Goal: Task Accomplishment & Management: Manage account settings

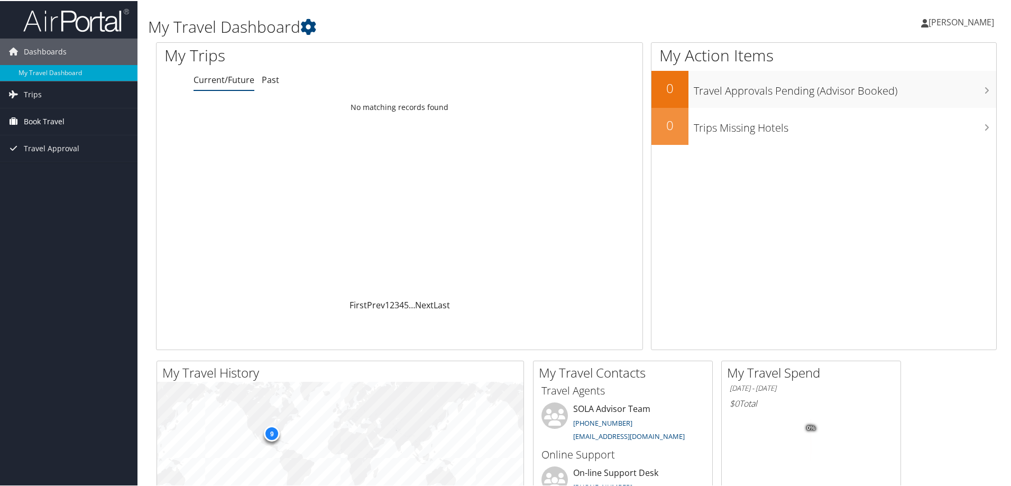
click at [40, 121] on span "Book Travel" at bounding box center [44, 120] width 41 height 26
click at [59, 161] on link "Book/Manage Online Trips" at bounding box center [68, 158] width 137 height 16
click at [981, 21] on span "[PERSON_NAME]" at bounding box center [961, 21] width 66 height 12
click at [918, 61] on link "My Settings" at bounding box center [933, 58] width 118 height 18
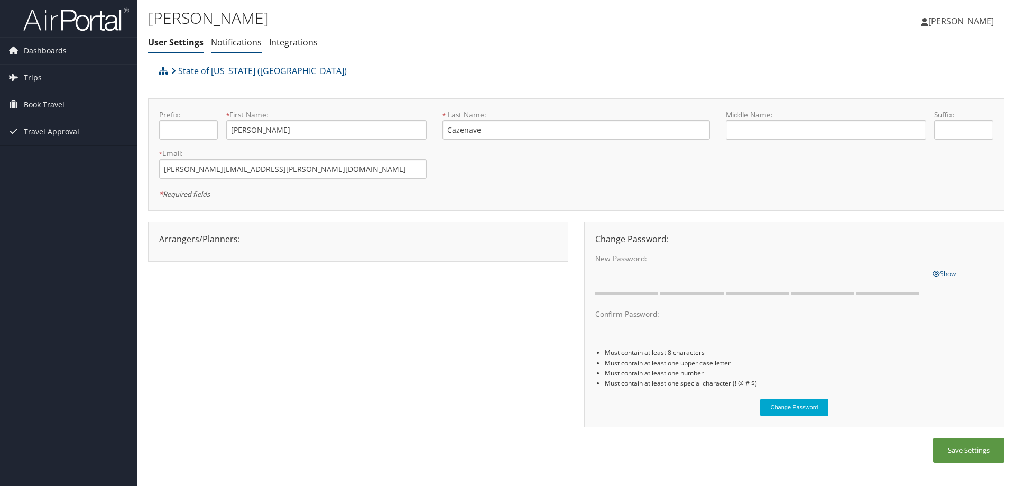
click at [231, 47] on link "Notifications" at bounding box center [236, 42] width 51 height 12
